Goal: Check status

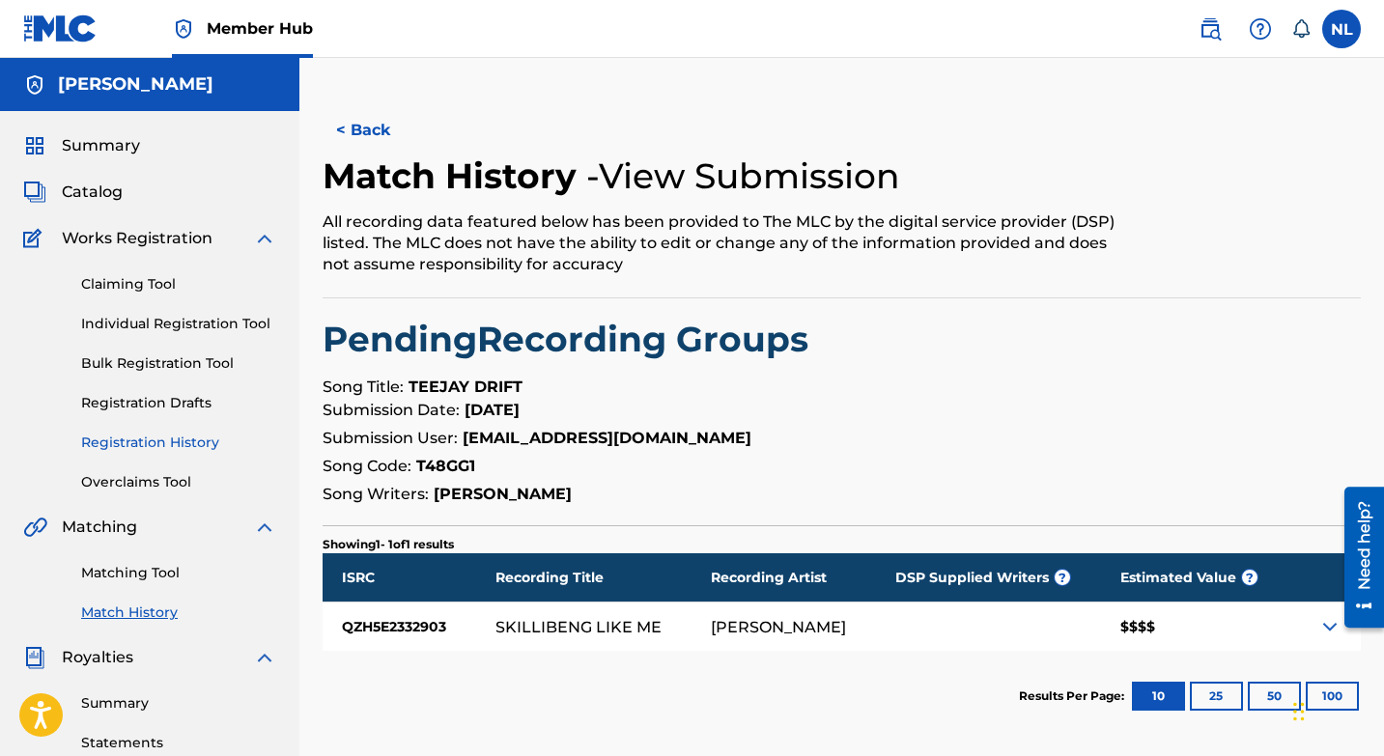
click at [198, 444] on link "Registration History" at bounding box center [178, 443] width 195 height 20
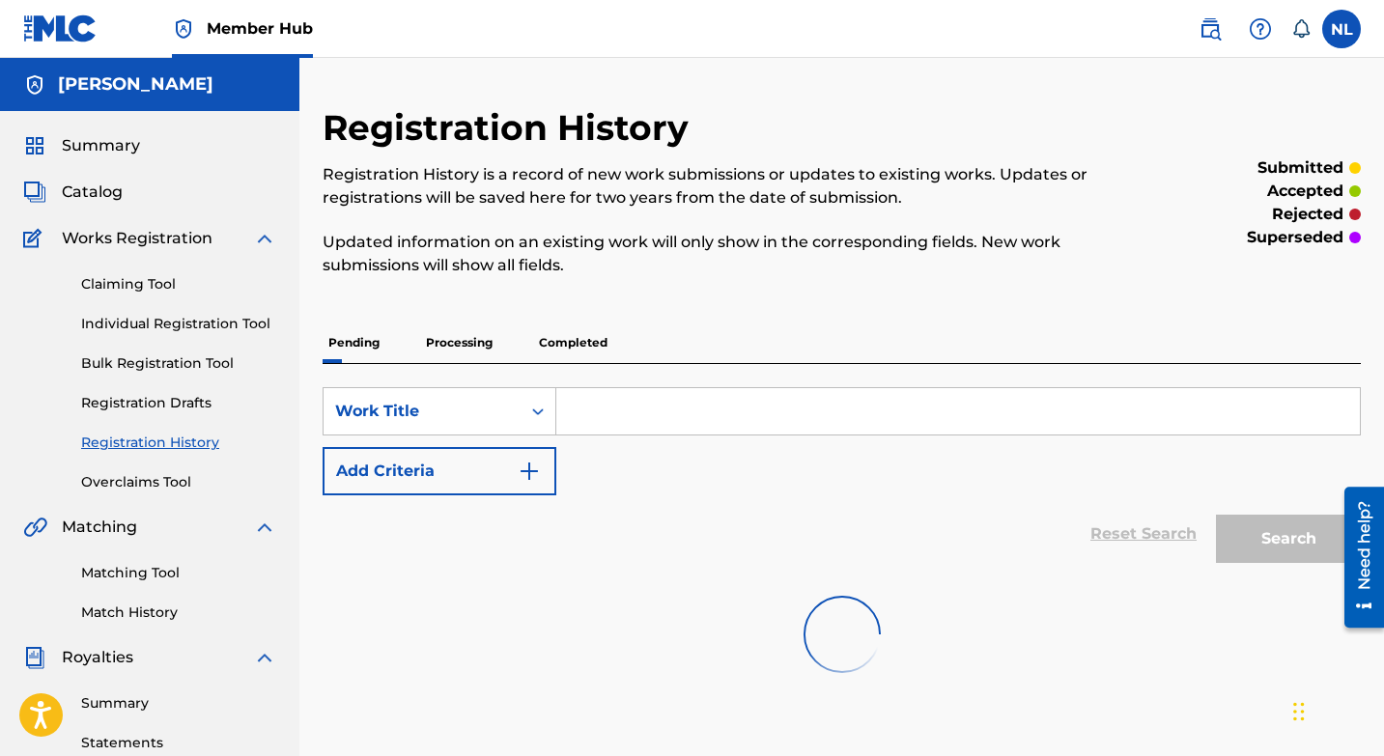
click at [572, 344] on p "Completed" at bounding box center [573, 343] width 80 height 41
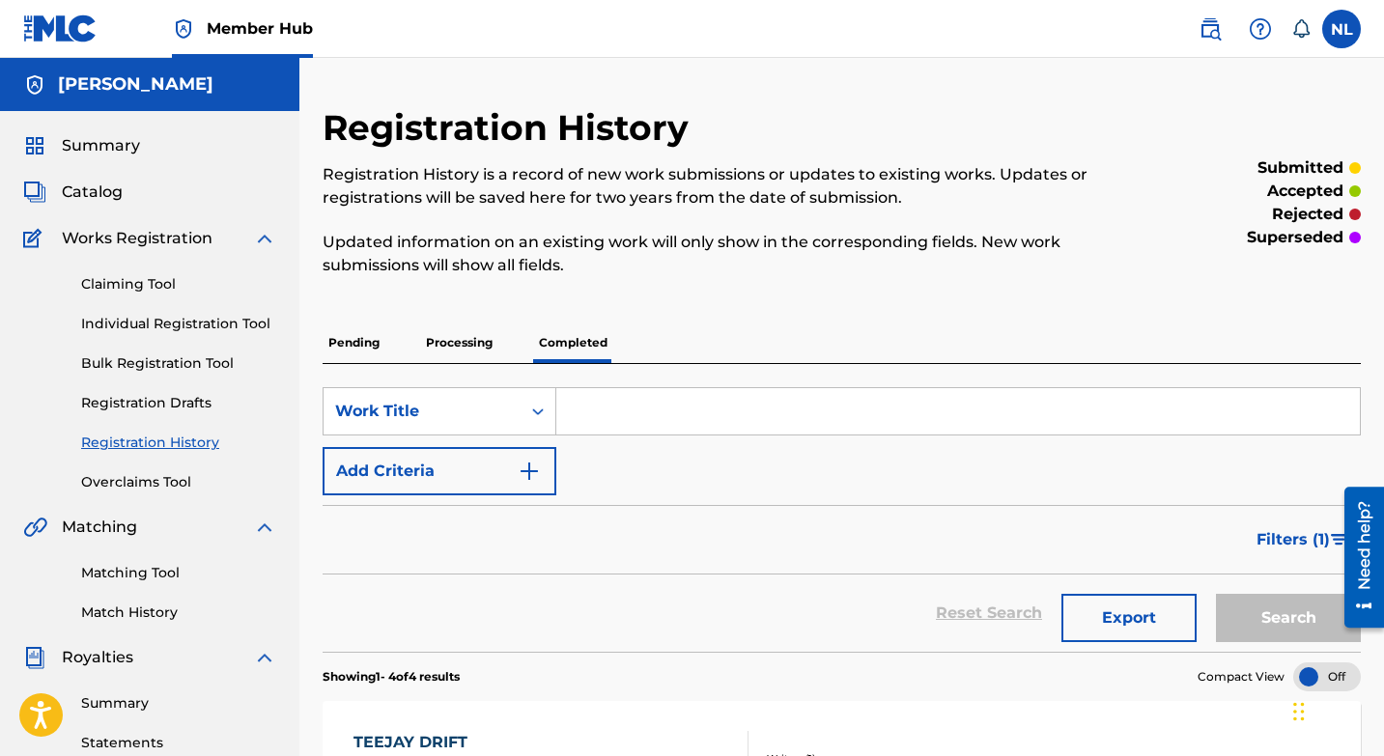
click at [463, 345] on p "Processing" at bounding box center [459, 343] width 78 height 41
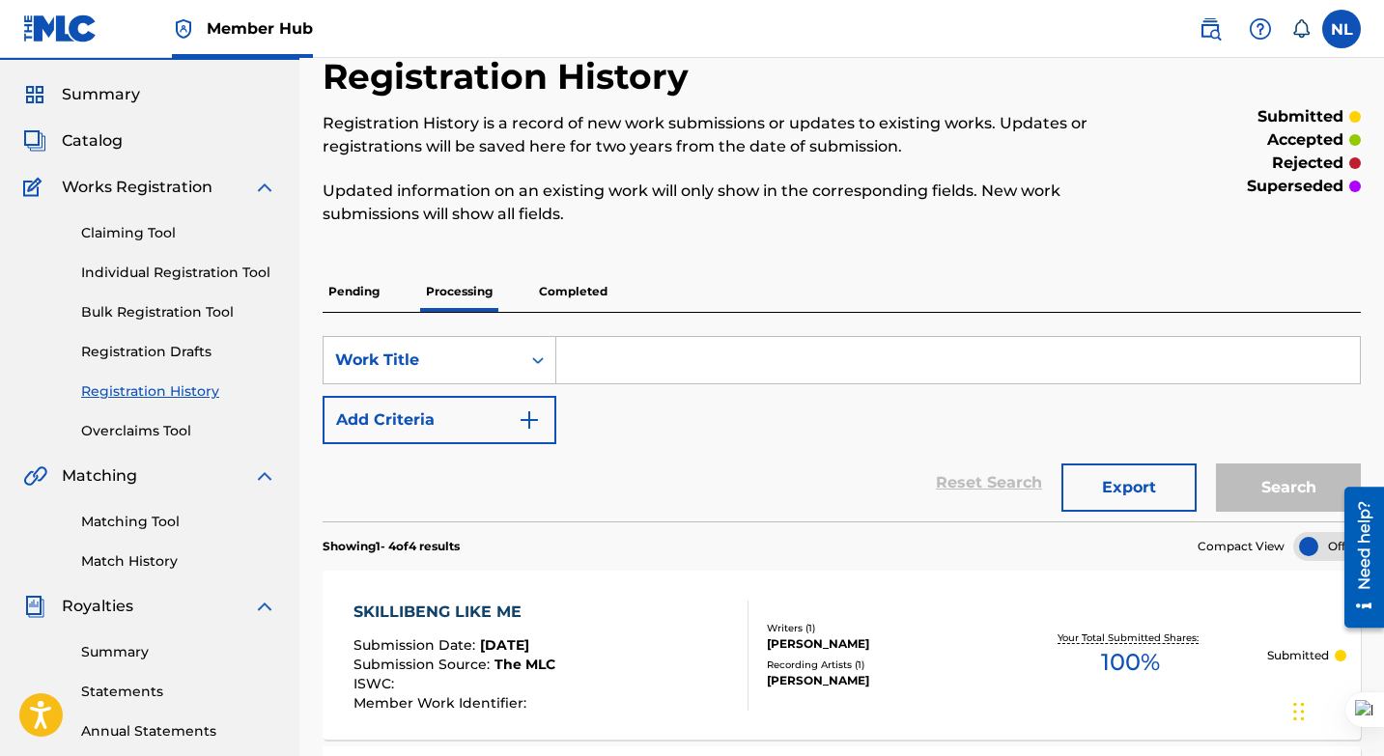
scroll to position [37, 0]
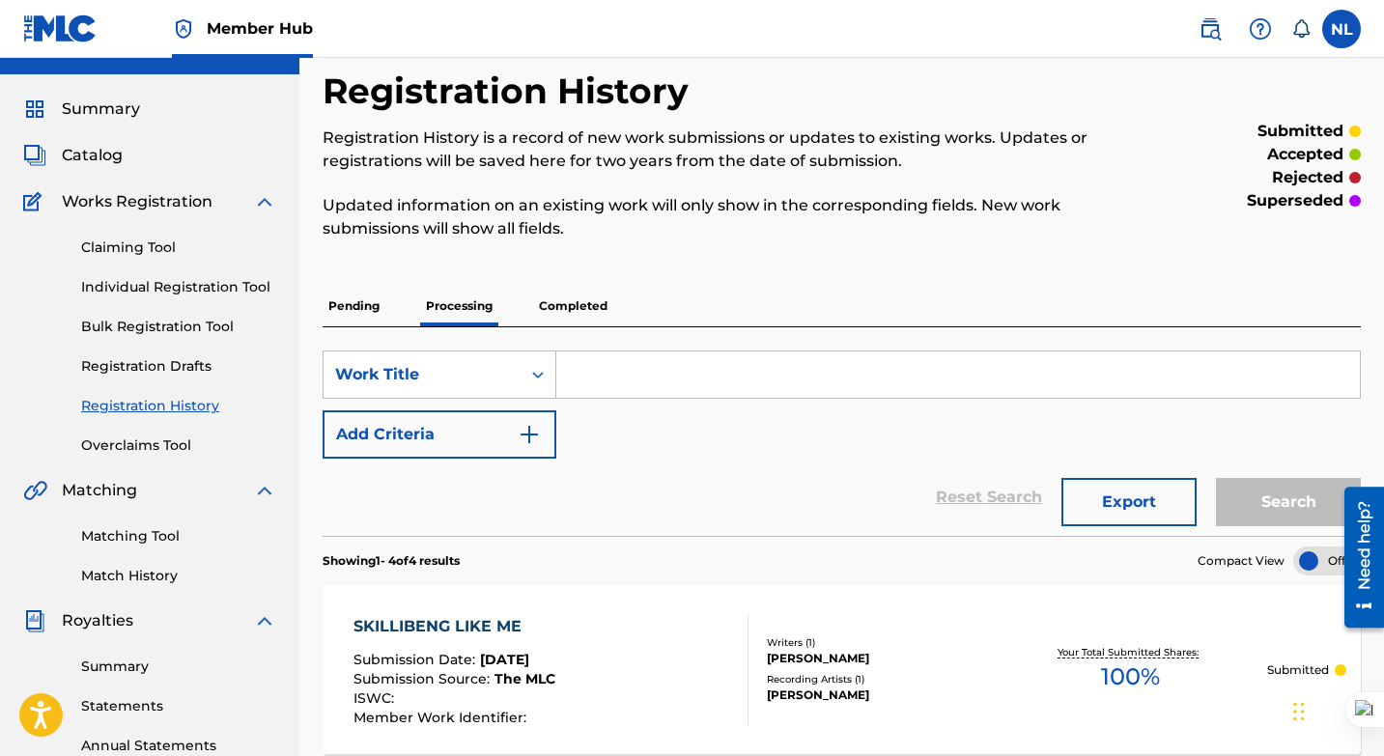
click at [597, 304] on p "Completed" at bounding box center [573, 306] width 80 height 41
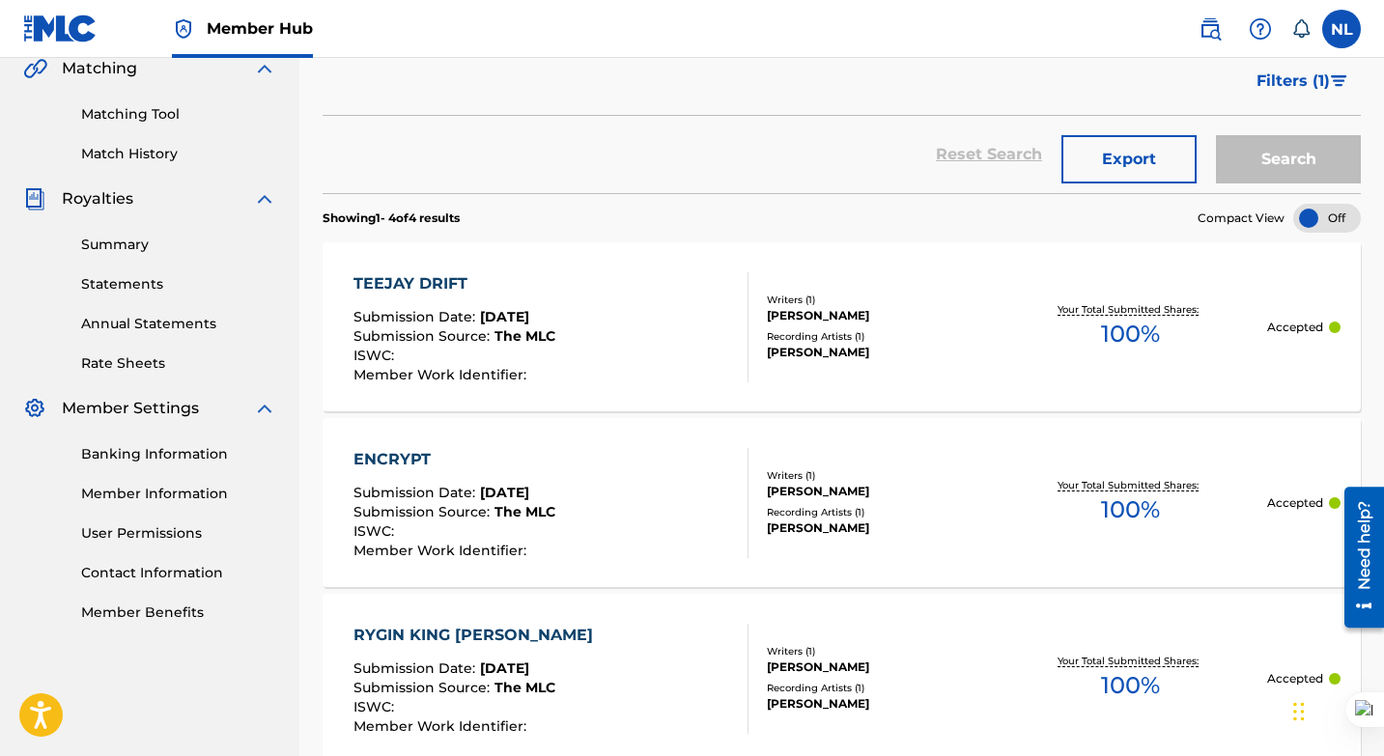
scroll to position [426, 0]
